Goal: Task Accomplishment & Management: Use online tool/utility

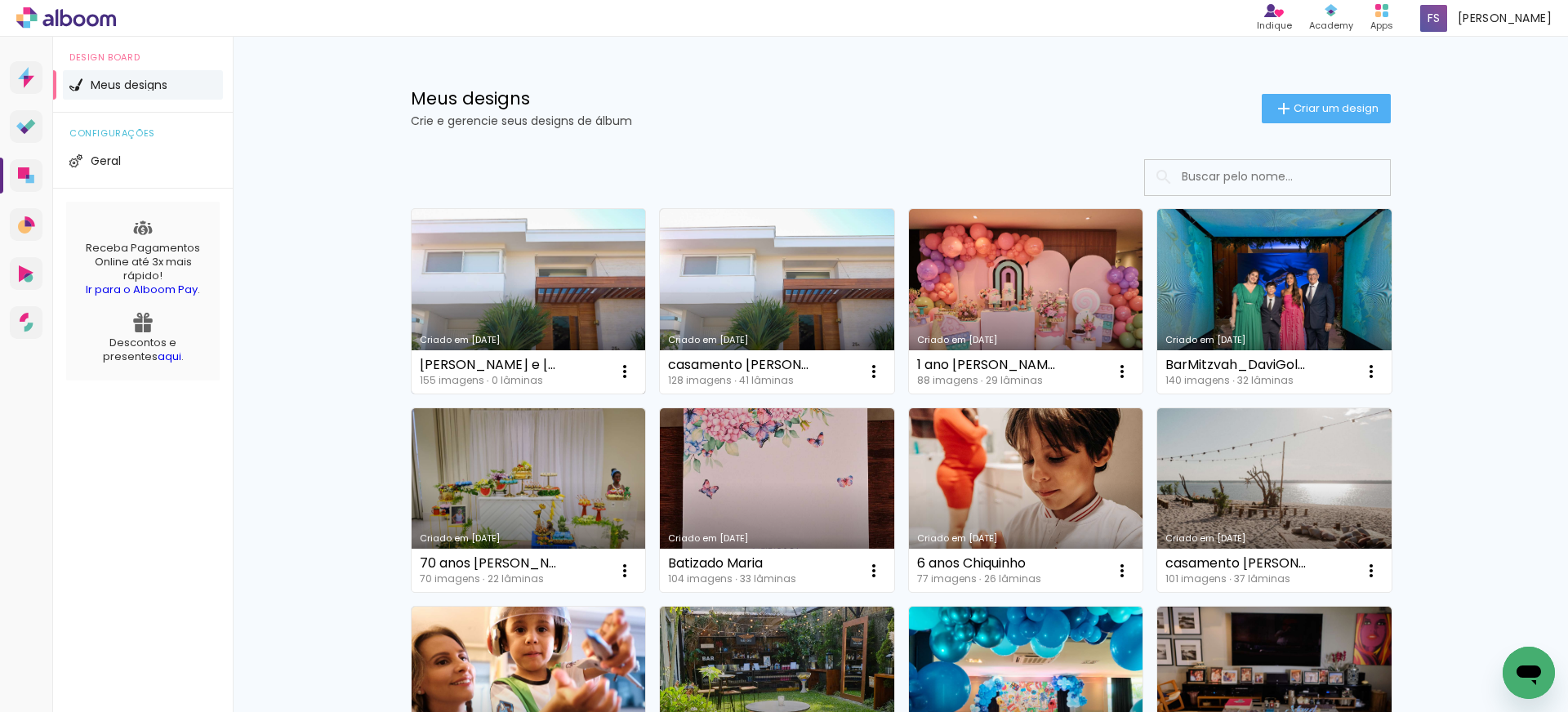
click at [599, 293] on link "Criado em [DATE]" at bounding box center [528, 301] width 234 height 184
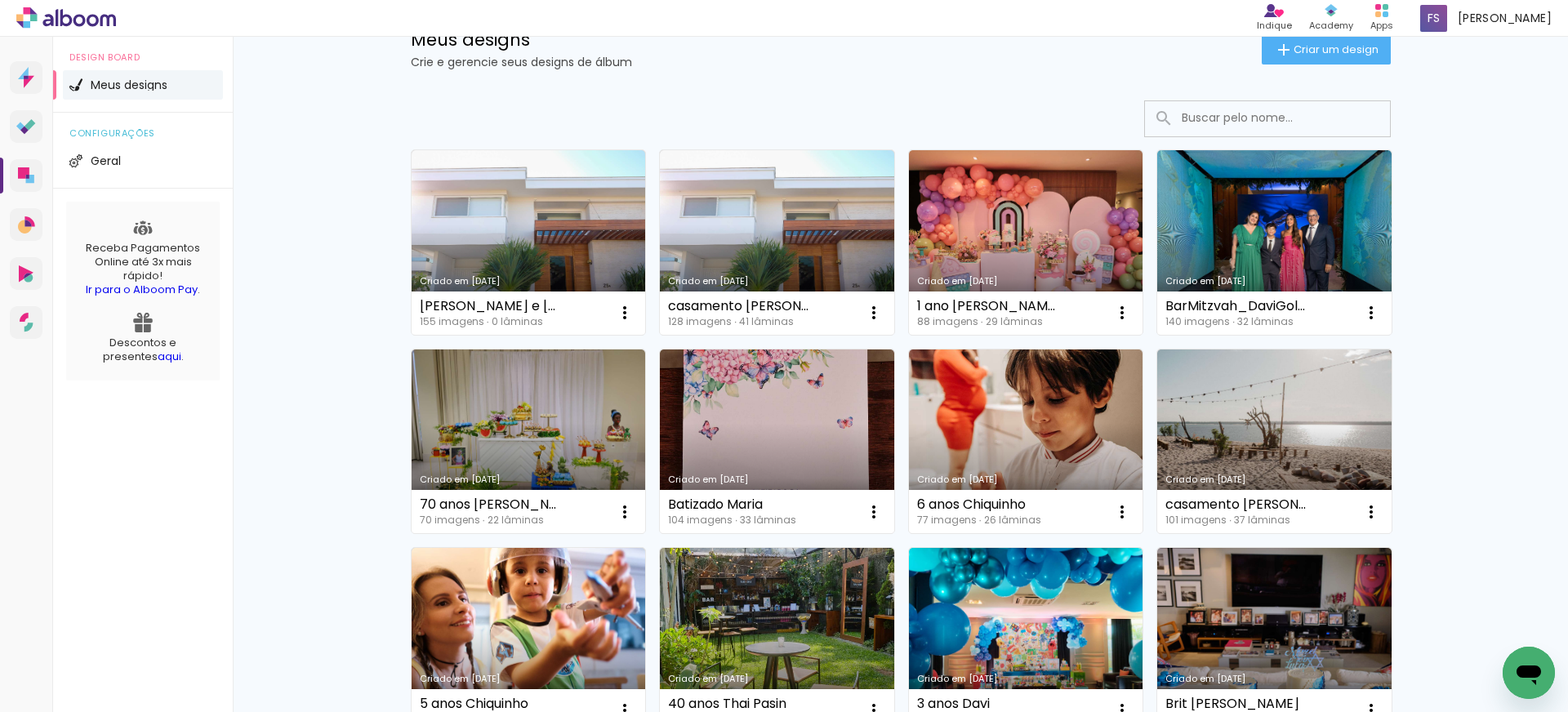
scroll to position [119, 0]
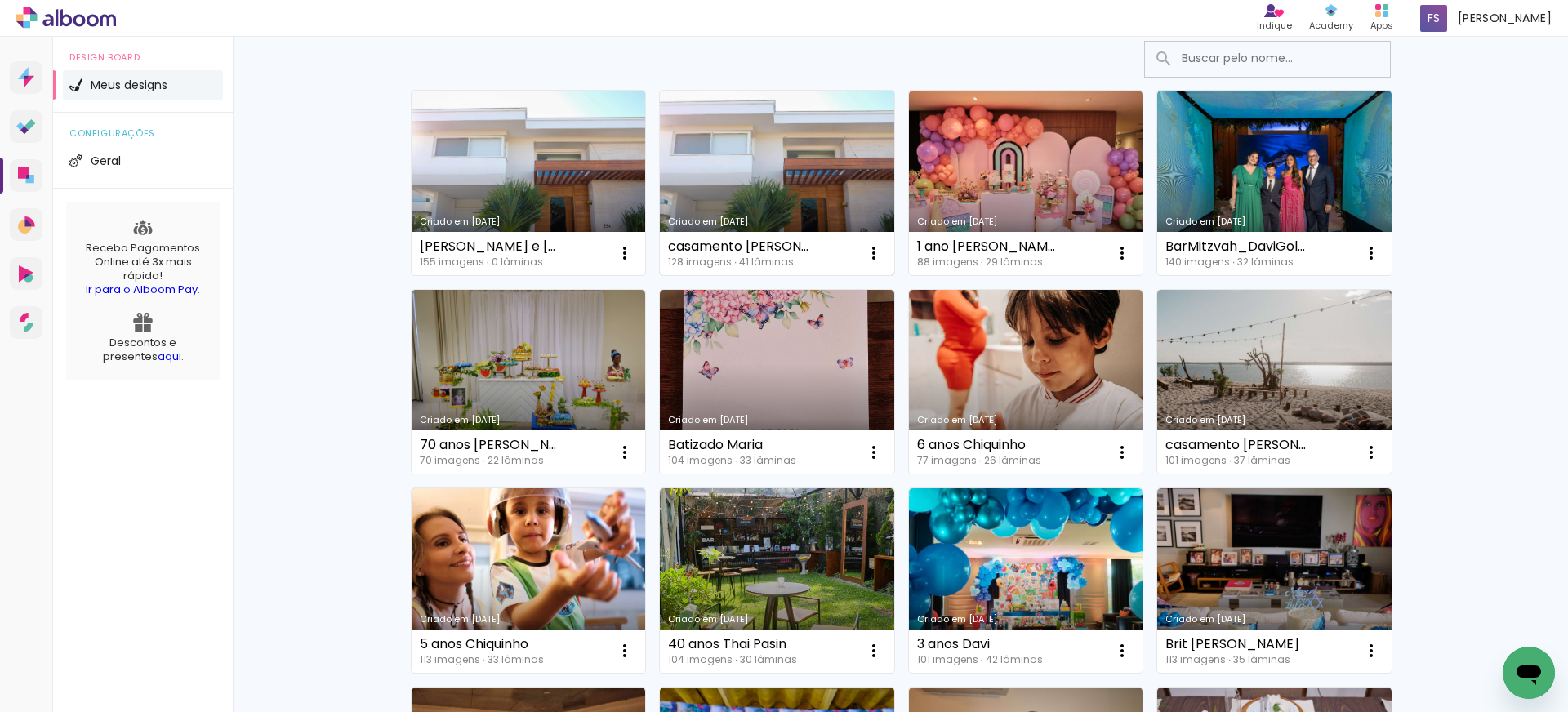
click at [822, 180] on link "Criado em [DATE]" at bounding box center [776, 183] width 234 height 184
